Goal: Task Accomplishment & Management: Manage account settings

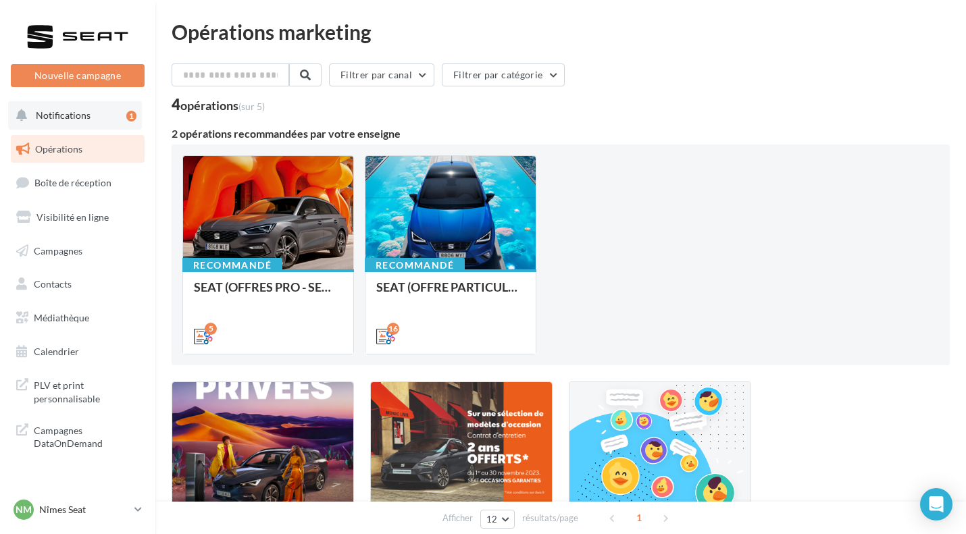
click at [82, 124] on button "Notifications 1" at bounding box center [75, 115] width 134 height 28
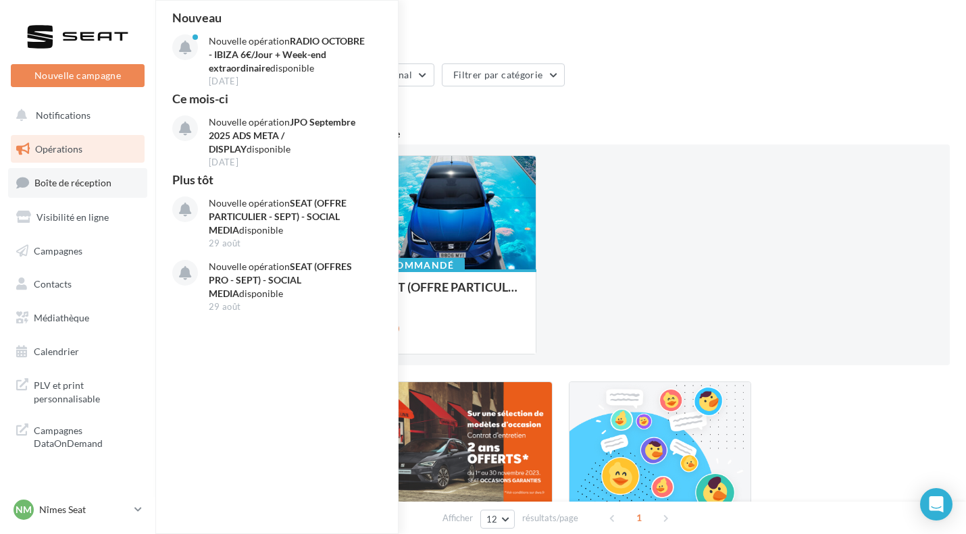
click at [84, 196] on link "Boîte de réception" at bounding box center [77, 182] width 139 height 29
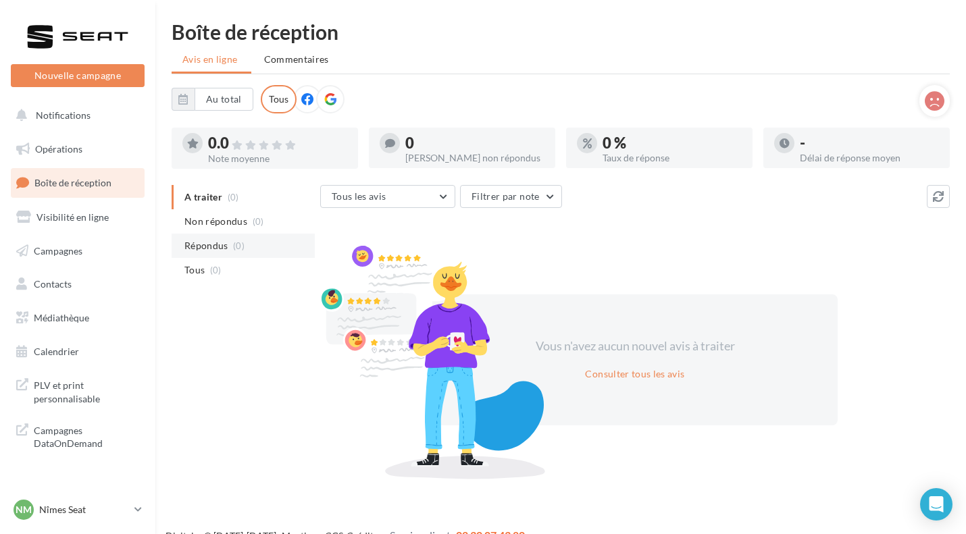
click at [204, 242] on span "Répondus" at bounding box center [206, 246] width 44 height 14
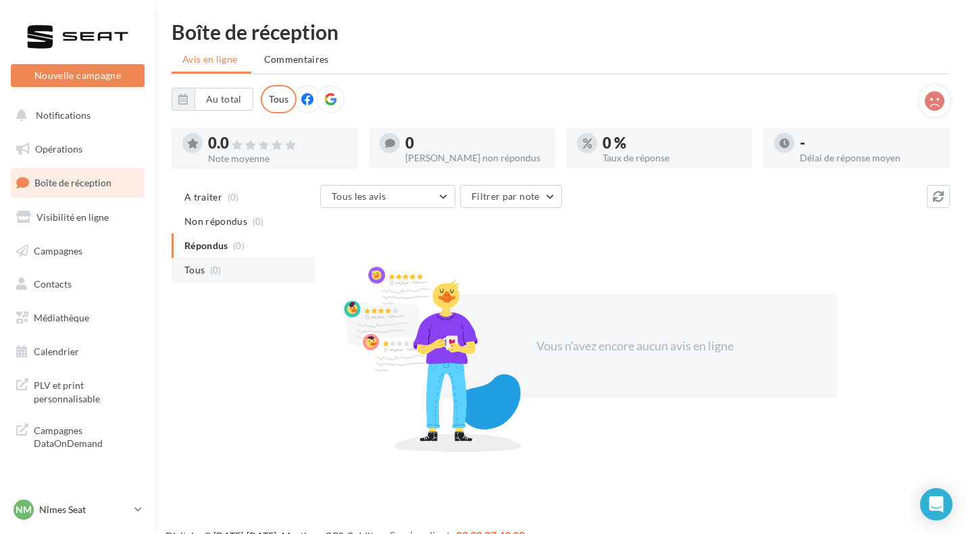
click at [204, 276] on span "Tous" at bounding box center [194, 270] width 20 height 14
click at [202, 199] on span "A traiter" at bounding box center [203, 197] width 38 height 14
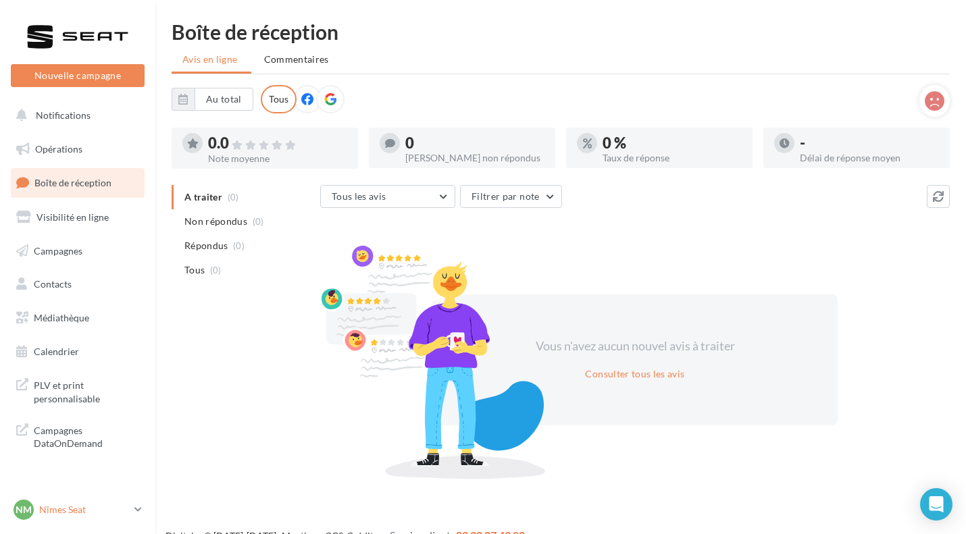
click at [63, 516] on p "Nîmes Seat" at bounding box center [84, 510] width 90 height 14
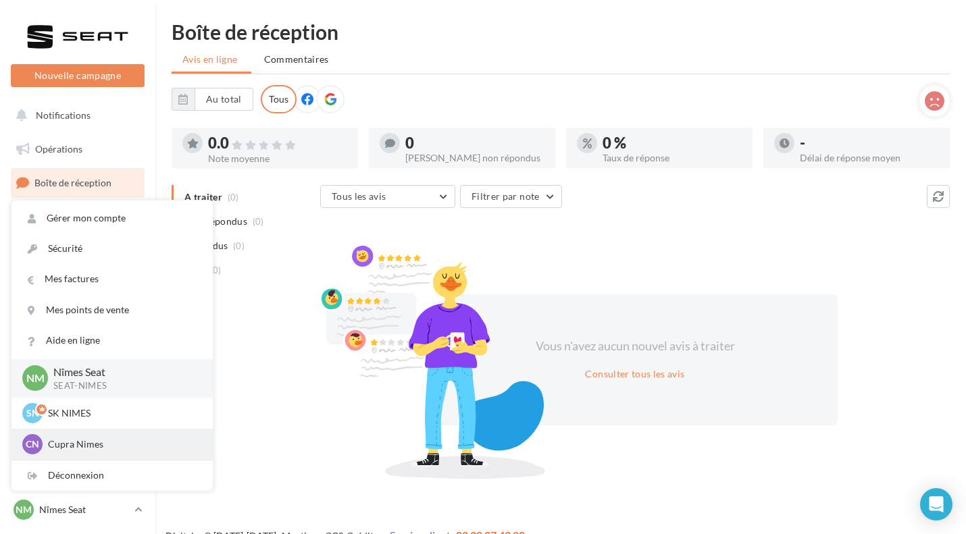
click at [60, 436] on div "CN Cupra Nimes cupra_nimes" at bounding box center [112, 444] width 180 height 20
